Goal: Information Seeking & Learning: Compare options

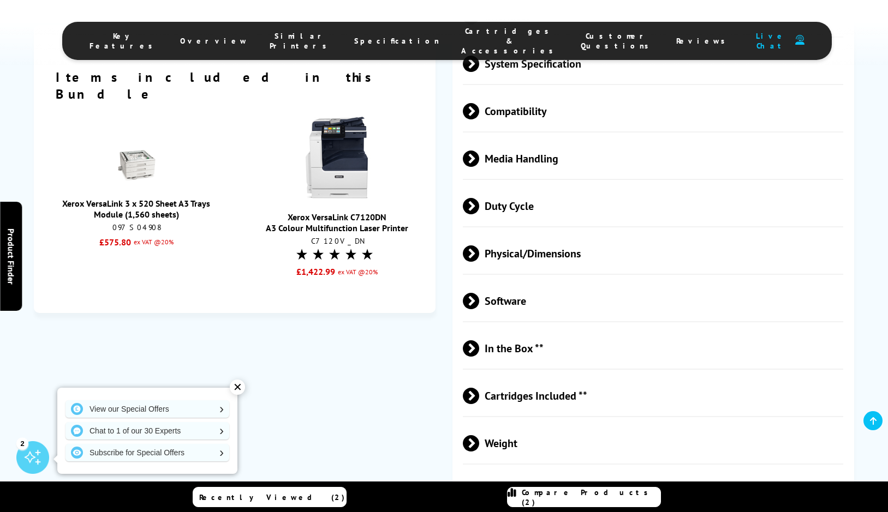
scroll to position [2128, 0]
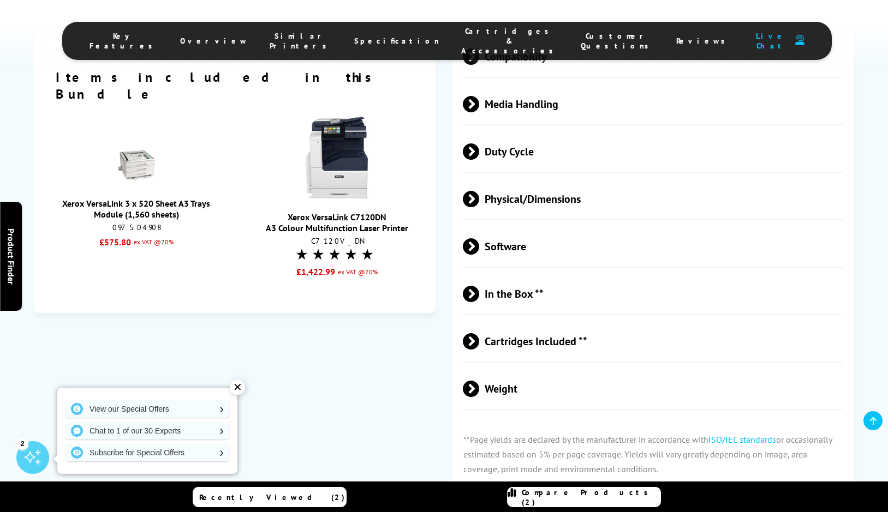
click at [479, 341] on span at bounding box center [479, 341] width 0 height 16
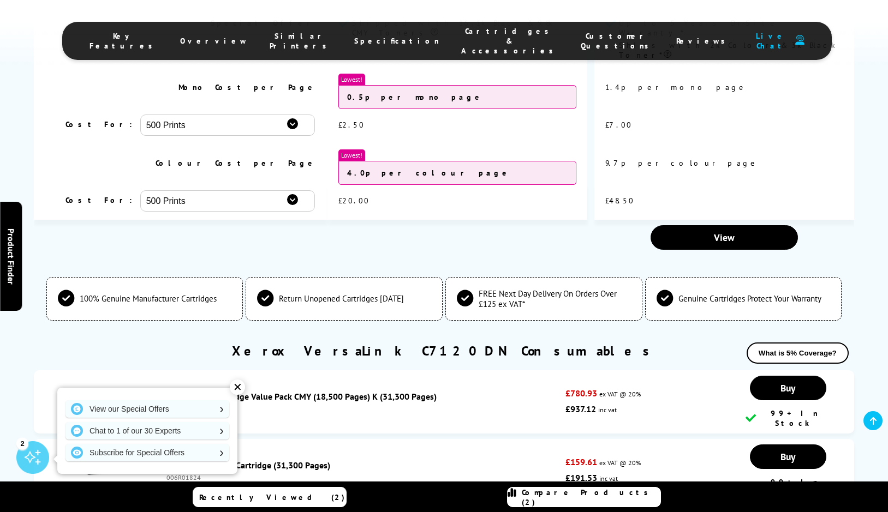
scroll to position [2729, 0]
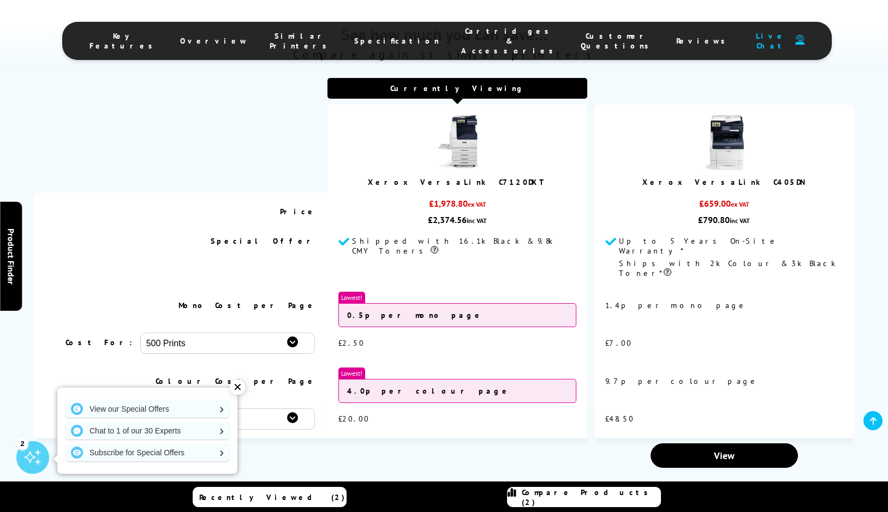
click at [721, 179] on link "Xerox VersaLink C405DN" at bounding box center [723, 182] width 163 height 10
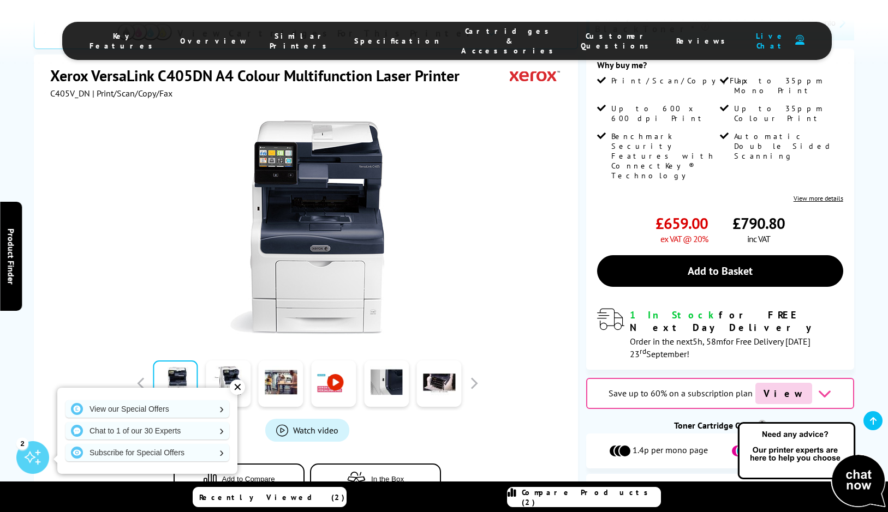
scroll to position [382, 0]
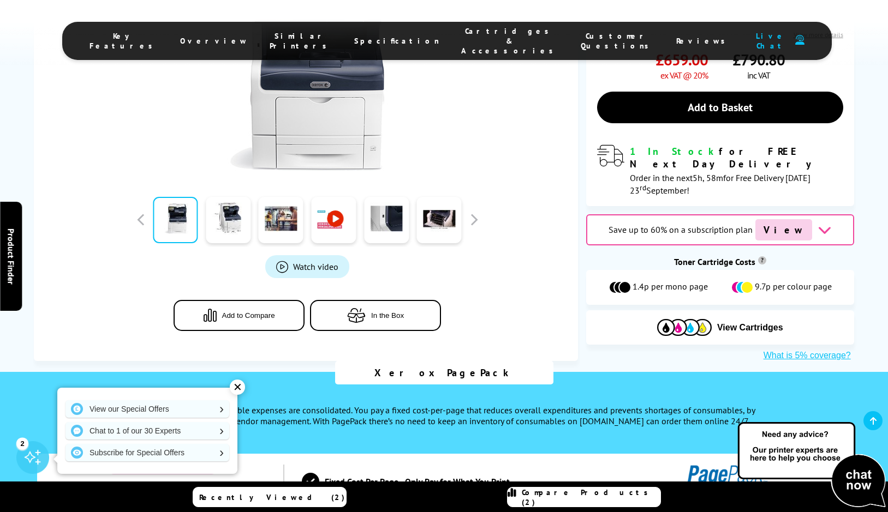
click at [238, 312] on span "Add to Compare" at bounding box center [248, 316] width 53 height 8
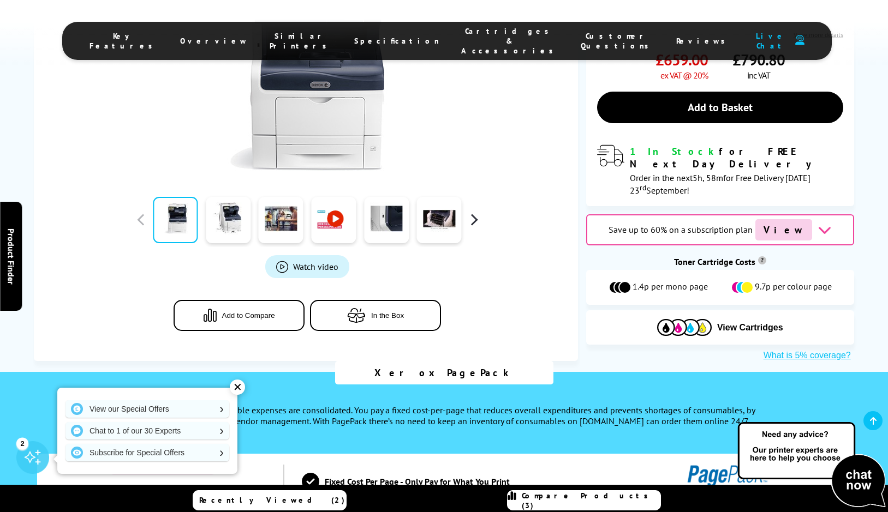
click at [474, 212] on button "button" at bounding box center [474, 220] width 16 height 16
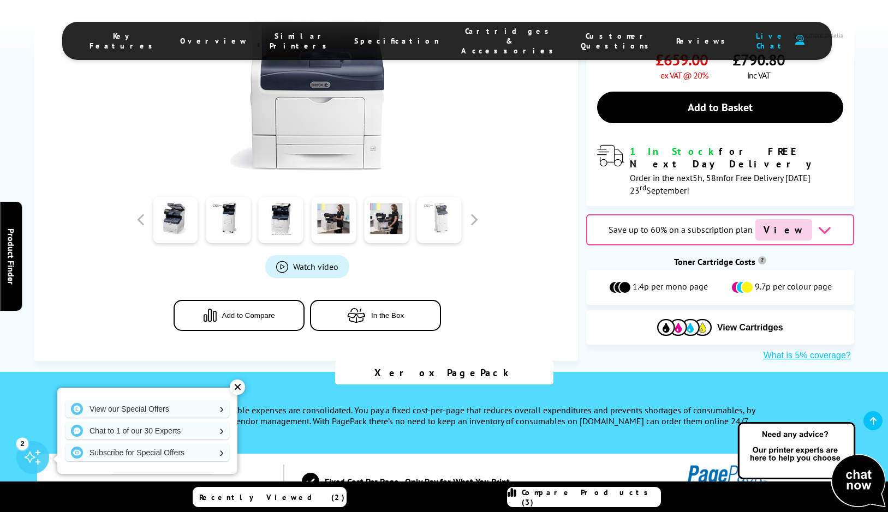
click at [440, 197] on link at bounding box center [439, 220] width 45 height 46
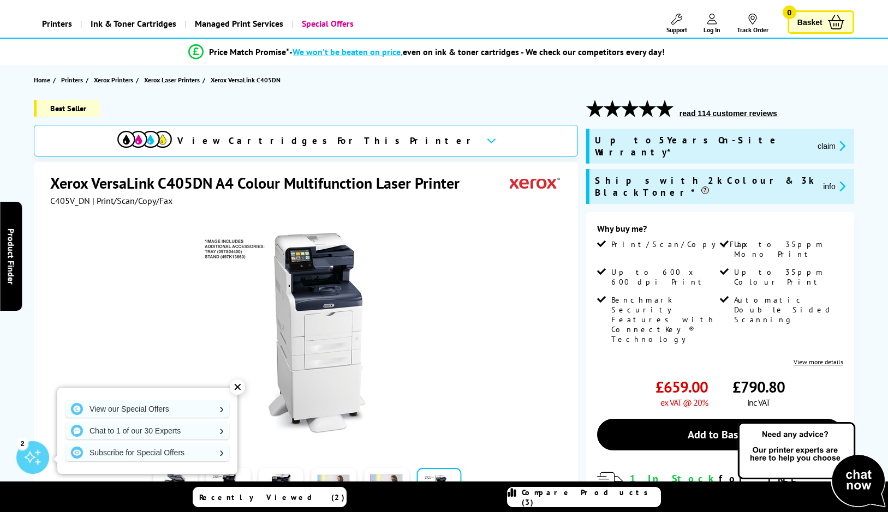
scroll to position [0, 0]
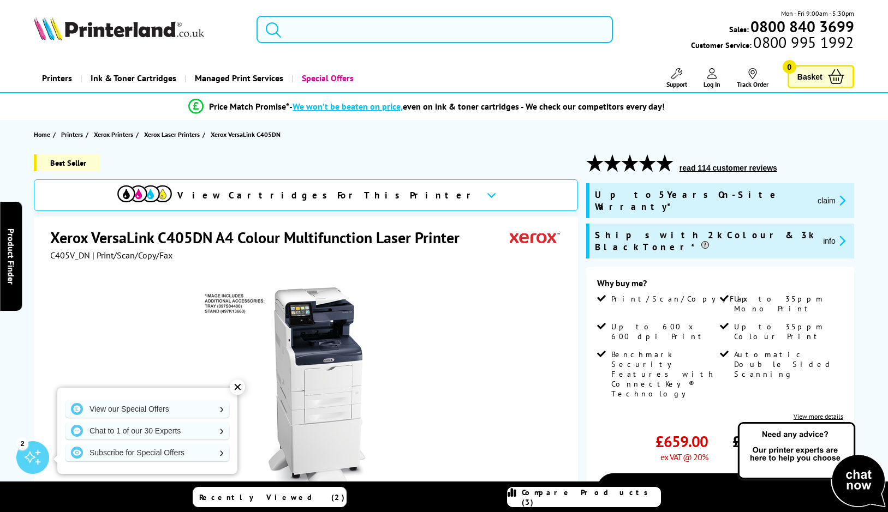
click at [378, 29] on input "search" at bounding box center [435, 29] width 356 height 27
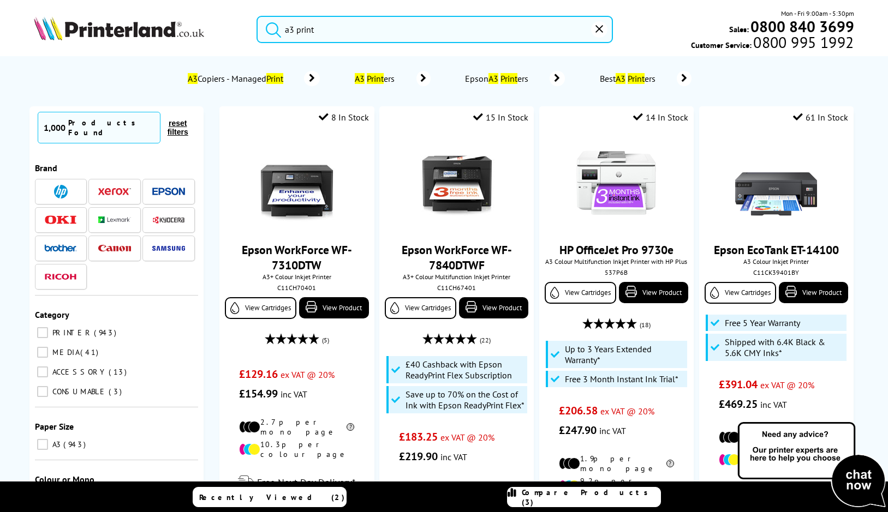
type input "a3 print"
click at [257, 16] on button "submit" at bounding box center [270, 28] width 27 height 24
